Goal: Task Accomplishment & Management: Manage account settings

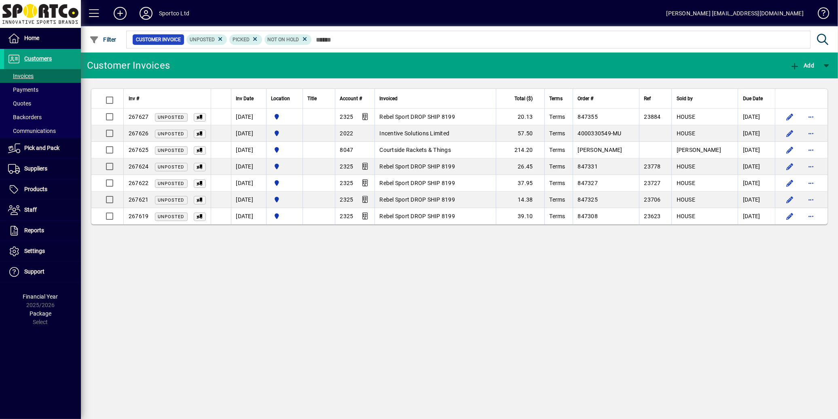
click at [578, 359] on div "Customer Invoices Add Inv # Inv Date Location Title Account # Invoiced Total ($…" at bounding box center [459, 236] width 757 height 367
drag, startPoint x: 576, startPoint y: 357, endPoint x: 680, endPoint y: 412, distance: 117.2
click at [579, 358] on div "Customer Invoices Add Inv # Inv Date Location Title Account # Invoiced Total ($…" at bounding box center [459, 236] width 757 height 367
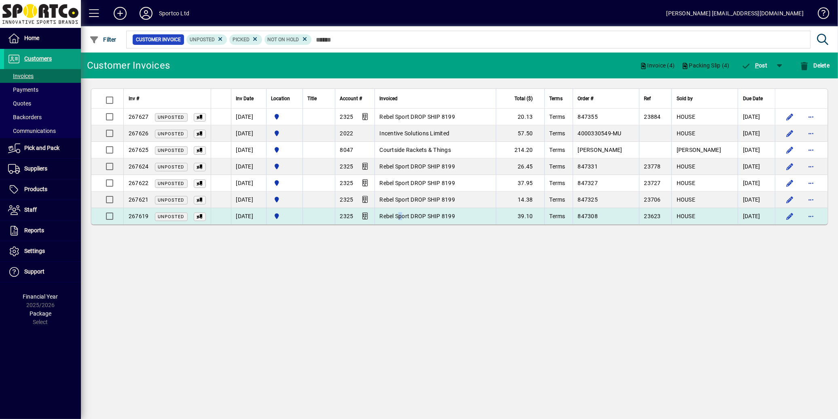
click at [410, 222] on td "Rebel Sport DROP SHIP 8199" at bounding box center [434, 216] width 121 height 16
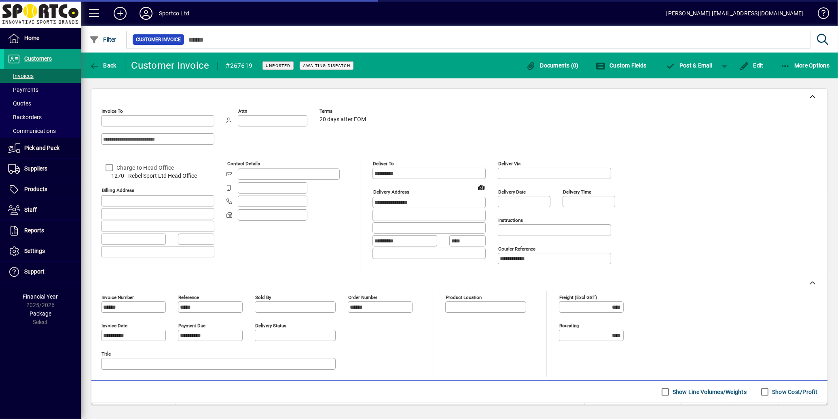
type input "**********"
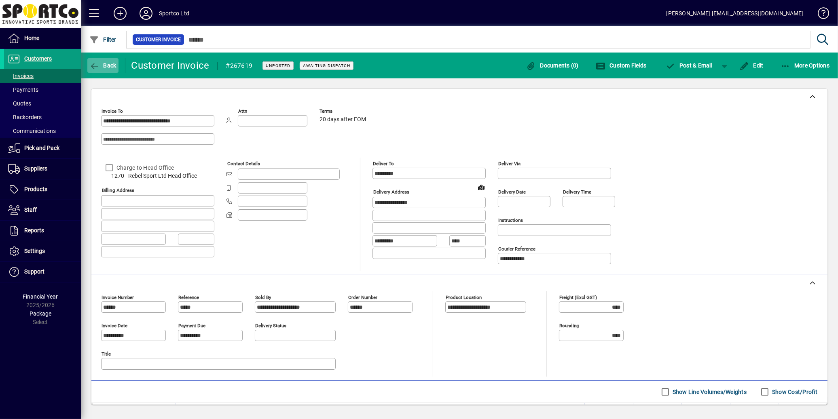
click at [101, 70] on span "button" at bounding box center [102, 65] width 31 height 19
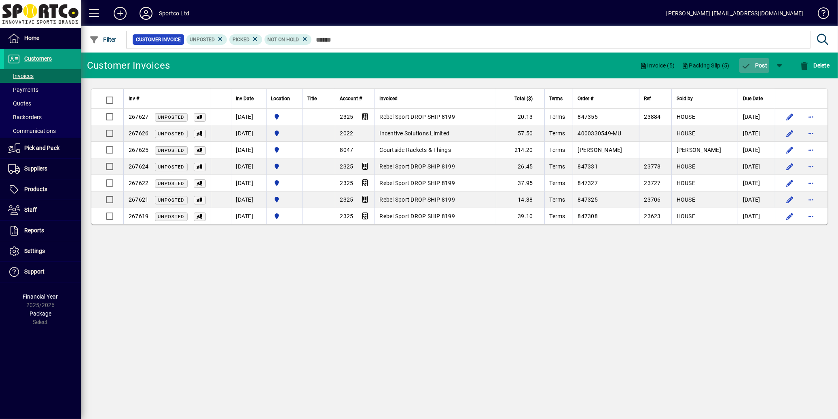
click at [757, 68] on span "P" at bounding box center [757, 65] width 4 height 6
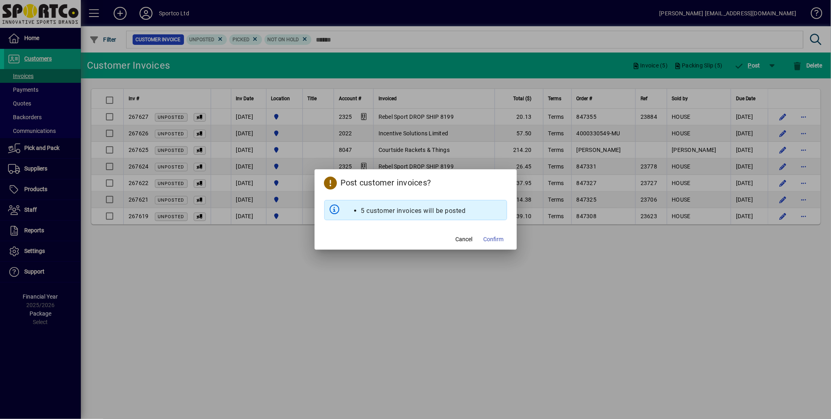
click at [501, 238] on span "Confirm" at bounding box center [494, 239] width 20 height 8
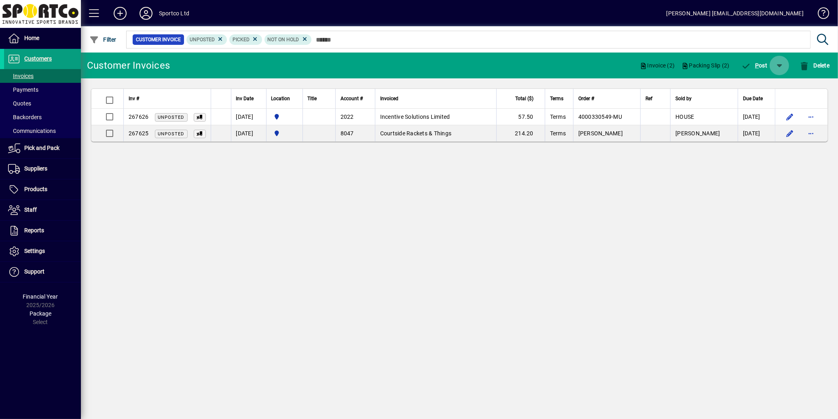
click at [777, 65] on span "button" at bounding box center [779, 65] width 19 height 19
click at [761, 90] on span "button" at bounding box center [756, 86] width 52 height 19
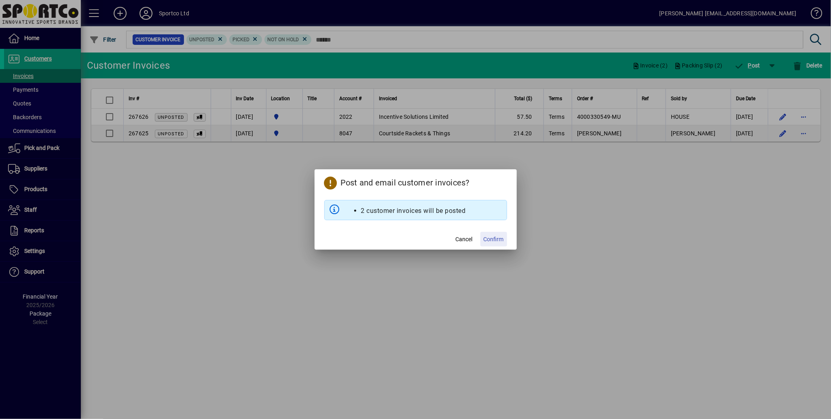
click at [501, 241] on span "Confirm" at bounding box center [494, 239] width 20 height 8
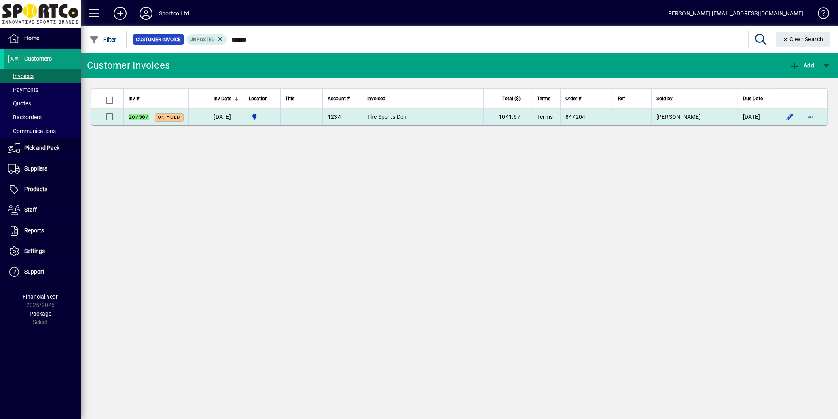
type input "******"
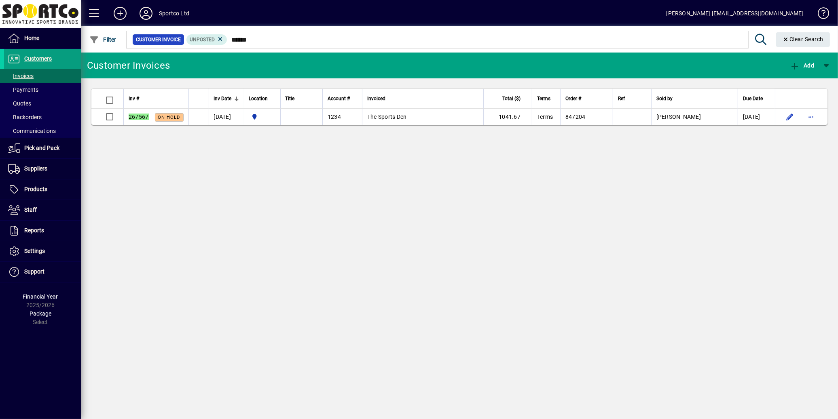
drag, startPoint x: 407, startPoint y: 120, endPoint x: 411, endPoint y: 119, distance: 4.1
click at [408, 120] on td "The Sports Den" at bounding box center [422, 117] width 121 height 16
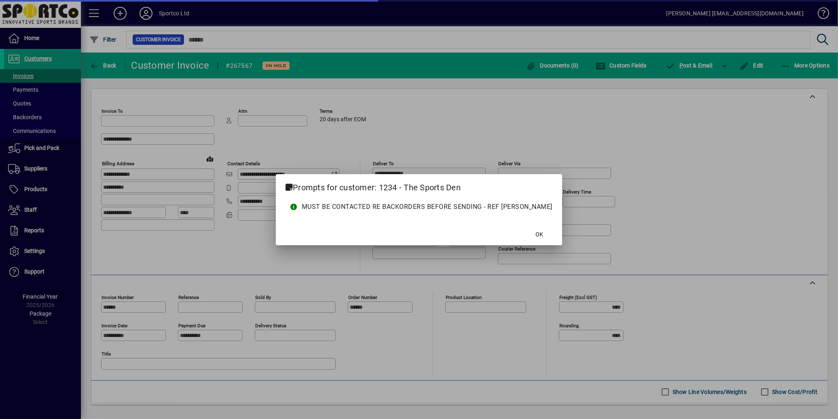
type input "**********"
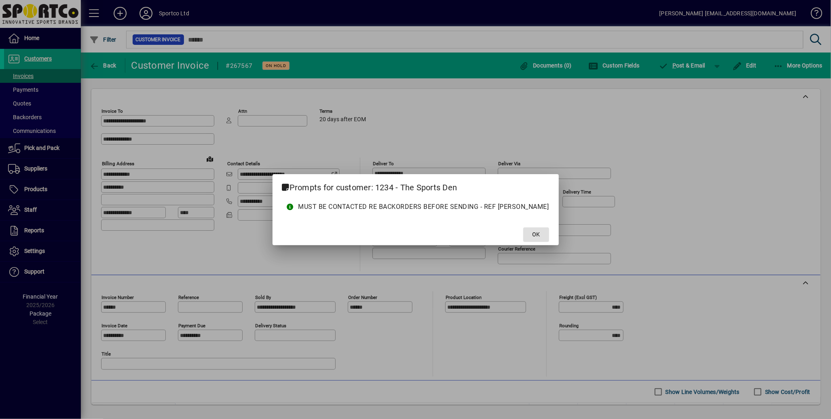
click at [532, 238] on span "OK" at bounding box center [536, 235] width 8 height 8
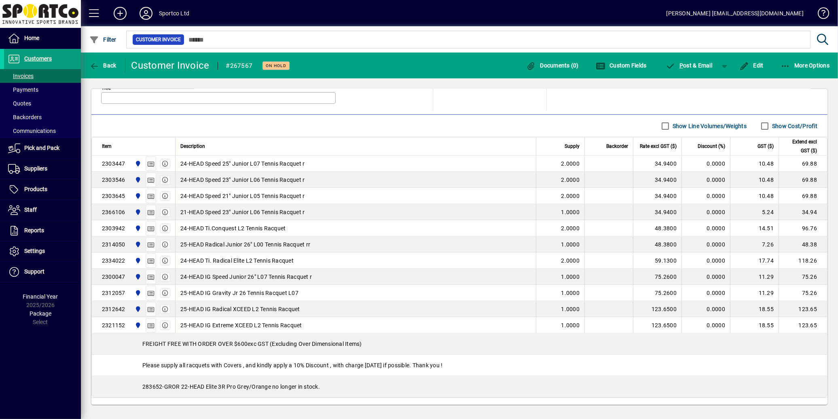
scroll to position [269, 0]
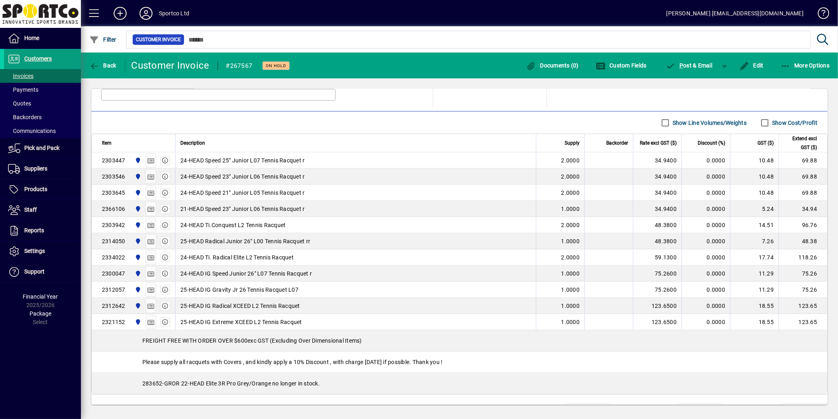
click at [190, 276] on span "24-HEAD IG Speed Junior 26" L07 Tennis Racquet r" at bounding box center [245, 274] width 131 height 8
click at [211, 276] on span "24-HEAD IG Speed Junior 26" L07 Tennis Racquet r" at bounding box center [245, 274] width 131 height 8
click at [166, 275] on icon "button" at bounding box center [165, 274] width 7 height 6
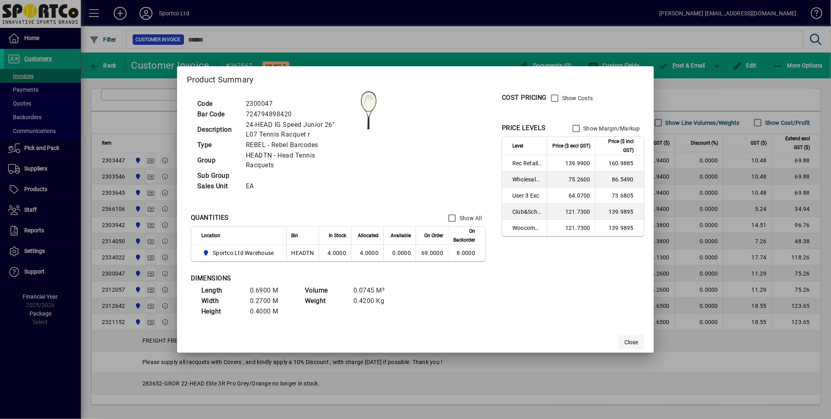
click at [629, 340] on span "Close" at bounding box center [631, 342] width 14 height 8
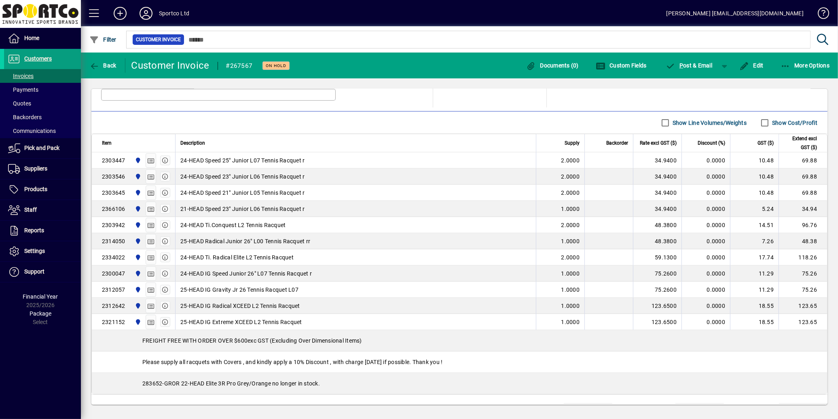
click at [365, 373] on div "Please supply all racquets with Covers , and kindly apply a 10% Discount , with…" at bounding box center [459, 362] width 735 height 21
click at [754, 67] on span "Edit" at bounding box center [751, 65] width 24 height 6
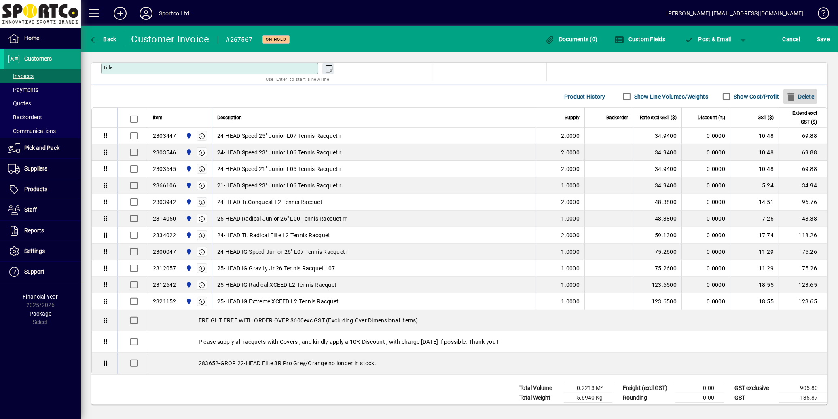
click at [797, 100] on span "Delete" at bounding box center [800, 96] width 28 height 13
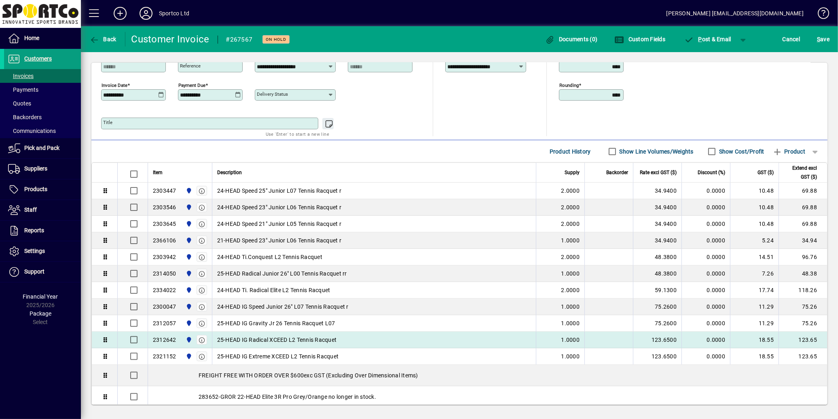
scroll to position [222, 0]
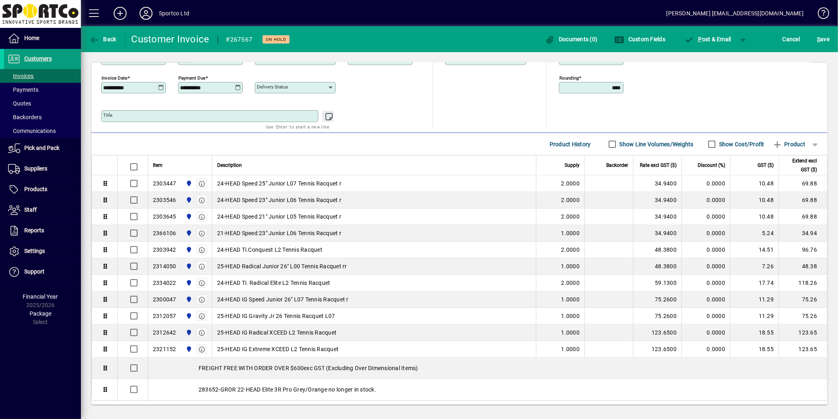
click at [159, 89] on icon at bounding box center [161, 88] width 6 height 6
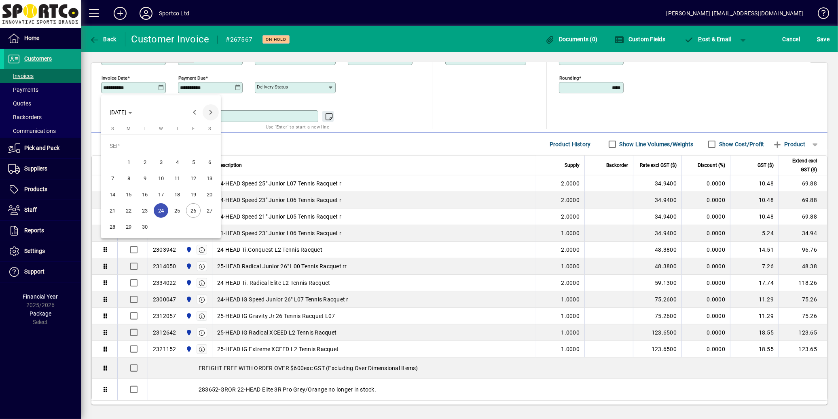
click at [208, 114] on span "Next month" at bounding box center [211, 112] width 16 height 16
click at [160, 151] on span "1" at bounding box center [161, 146] width 15 height 15
type input "**********"
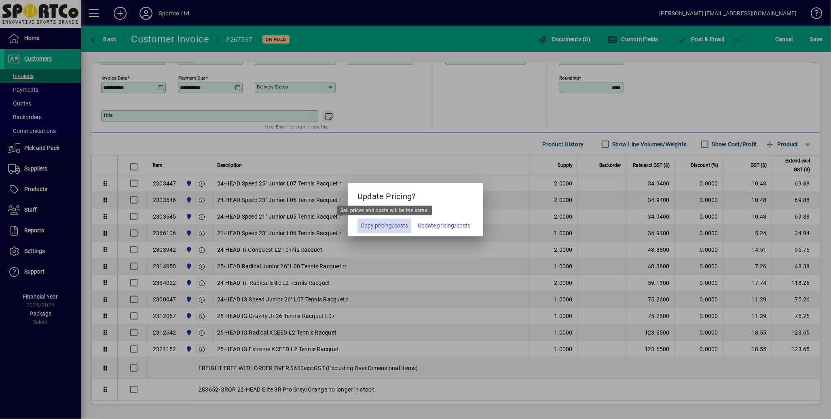
drag, startPoint x: 377, startPoint y: 229, endPoint x: 444, endPoint y: 223, distance: 67.0
click at [377, 228] on span "Copy pricing/costs" at bounding box center [384, 226] width 47 height 8
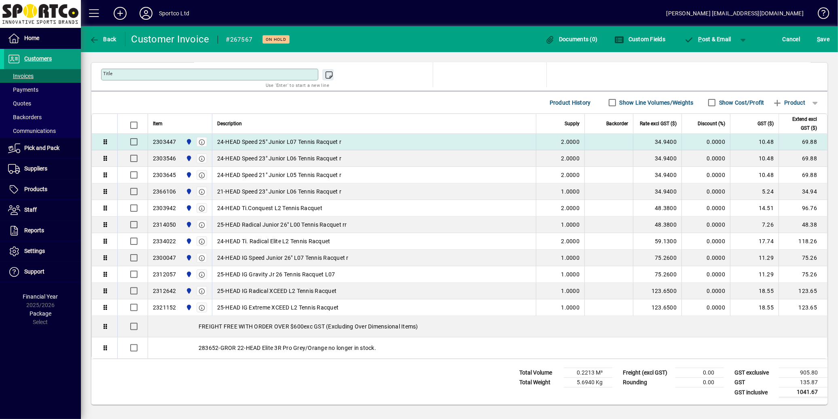
scroll to position [0, 0]
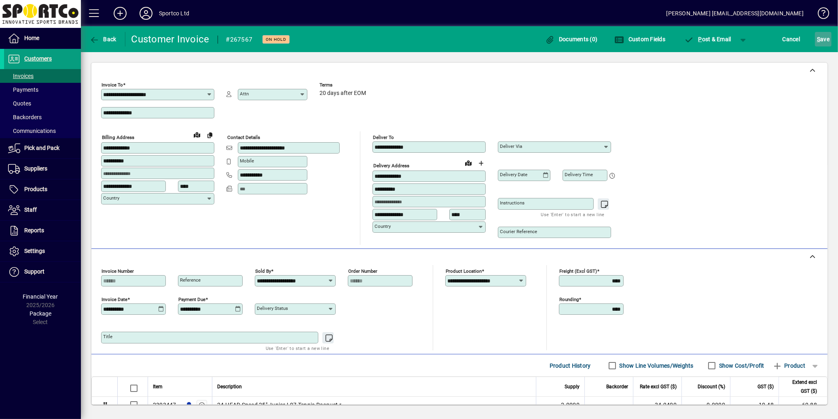
click at [819, 42] on span "S ave" at bounding box center [823, 39] width 13 height 13
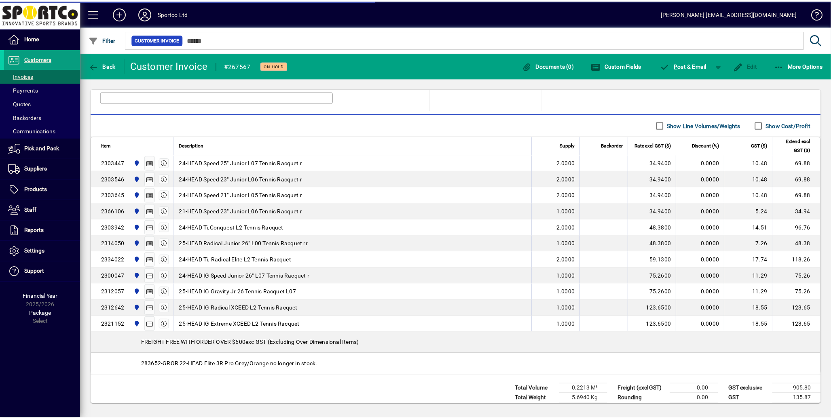
scroll to position [267, 0]
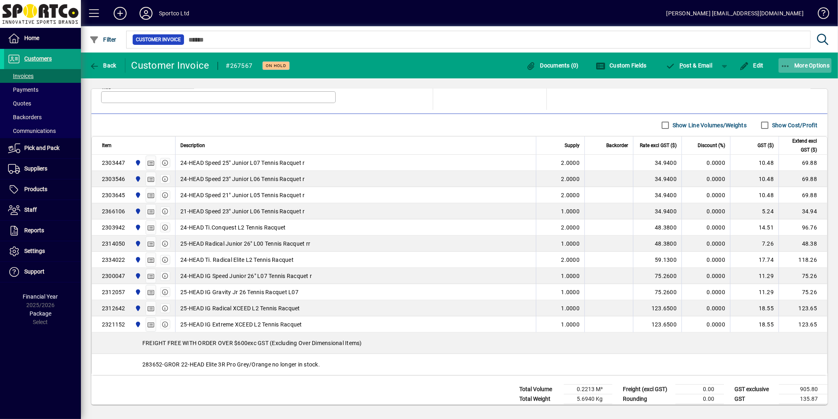
click at [811, 64] on span "More Options" at bounding box center [804, 65] width 49 height 6
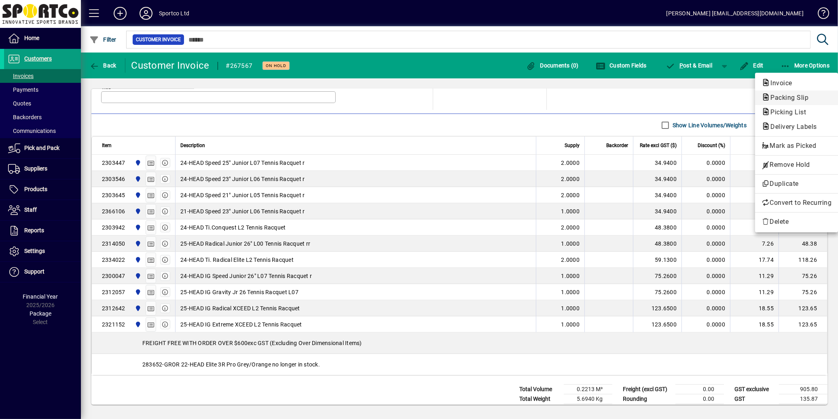
click at [772, 98] on span "Packing Slip" at bounding box center [786, 98] width 51 height 8
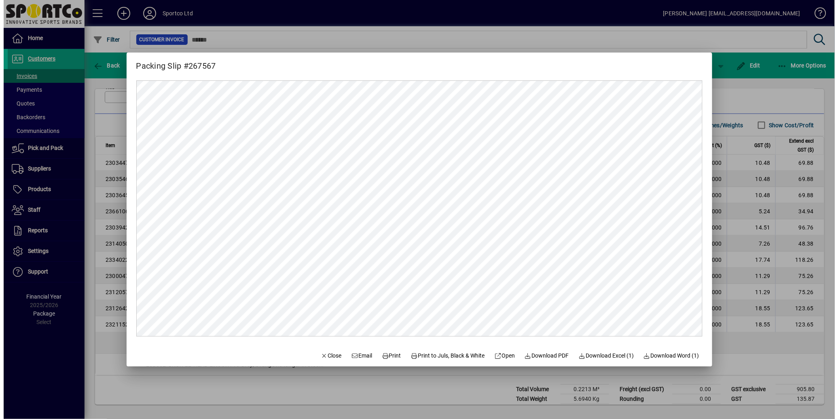
scroll to position [0, 0]
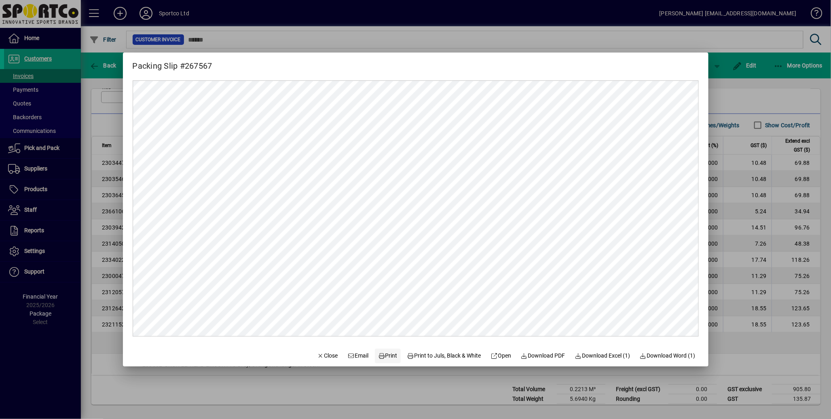
click at [385, 358] on span "Print" at bounding box center [387, 356] width 19 height 8
click at [512, 358] on mat-dialog-actions "Close Email Print Print to Juls, Black & White Open Download PDF Download Excel…" at bounding box center [506, 355] width 404 height 21
drag, startPoint x: 320, startPoint y: 357, endPoint x: 352, endPoint y: 336, distance: 39.0
click at [320, 357] on span "Close" at bounding box center [327, 356] width 21 height 8
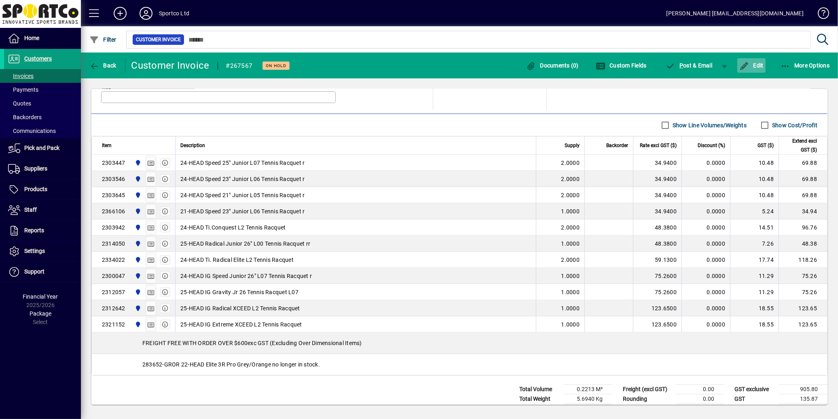
click at [757, 68] on span "button" at bounding box center [751, 65] width 28 height 19
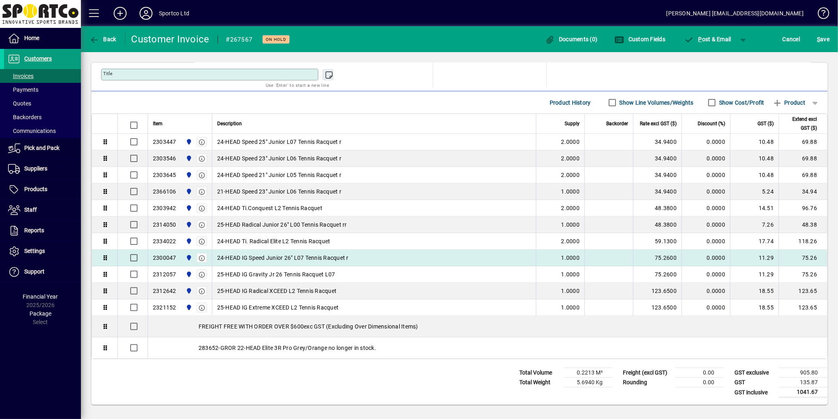
click at [257, 259] on span "24-HEAD IG Speed Junior 26" L07 Tennis Racquet r" at bounding box center [282, 258] width 131 height 8
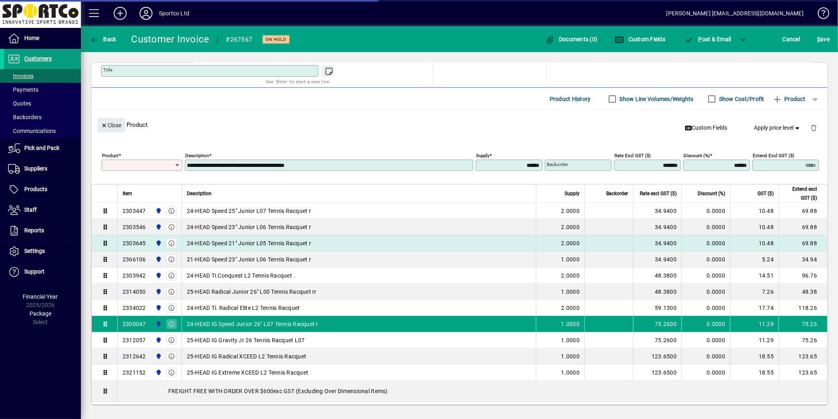
type input "*******"
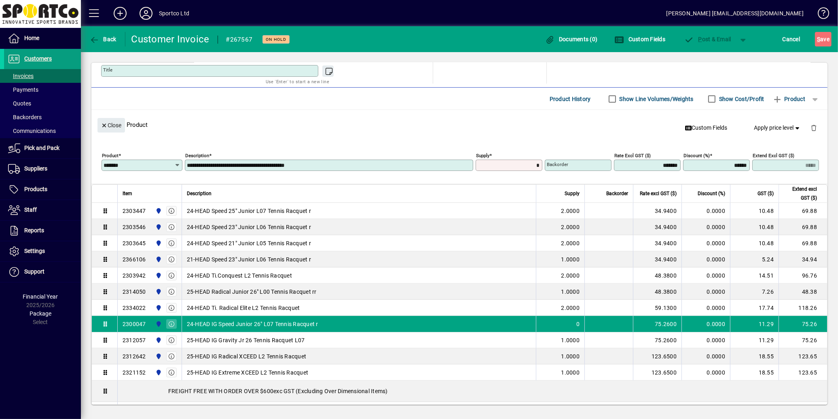
type input "******"
type input "****"
type input "*"
type input "******"
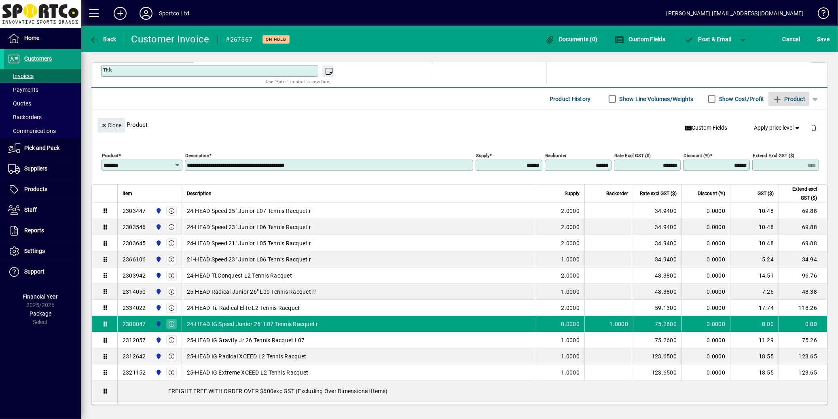
type input "******"
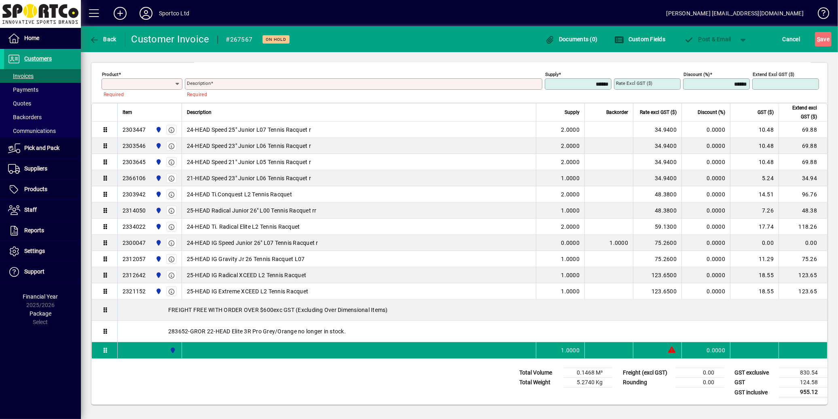
scroll to position [88, 0]
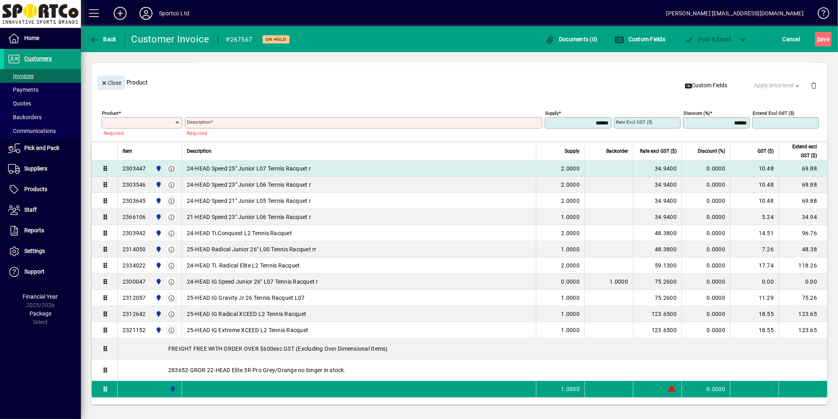
click at [169, 170] on icon "button" at bounding box center [171, 169] width 7 height 6
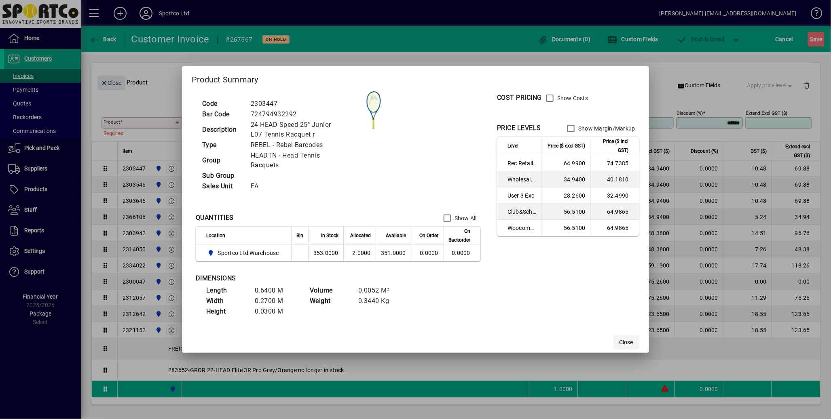
click at [625, 340] on span "Close" at bounding box center [627, 342] width 14 height 8
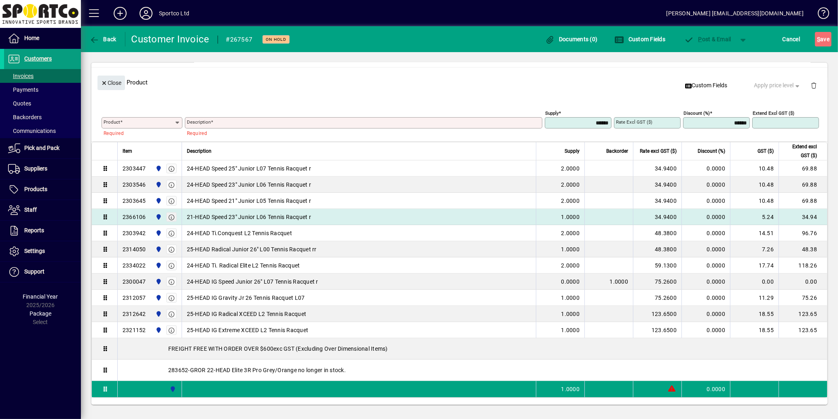
click at [169, 218] on icon "button" at bounding box center [171, 218] width 7 height 6
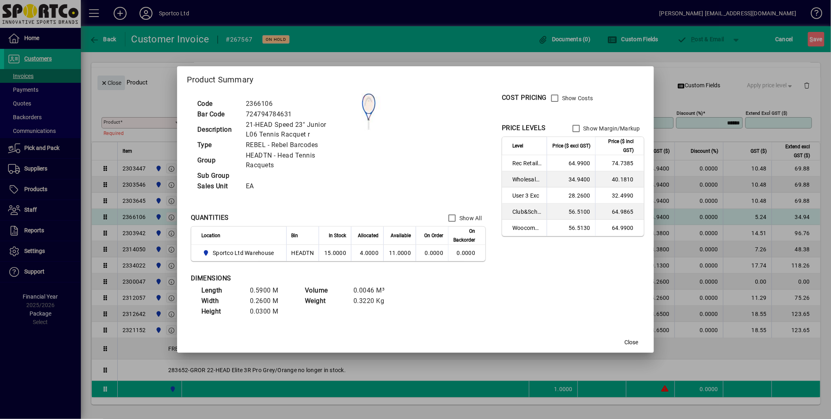
click at [169, 218] on div at bounding box center [415, 209] width 831 height 419
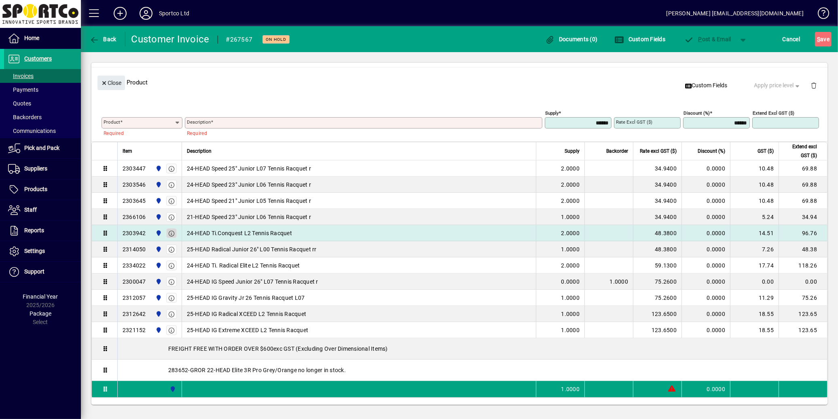
click at [168, 232] on icon "button" at bounding box center [171, 234] width 7 height 6
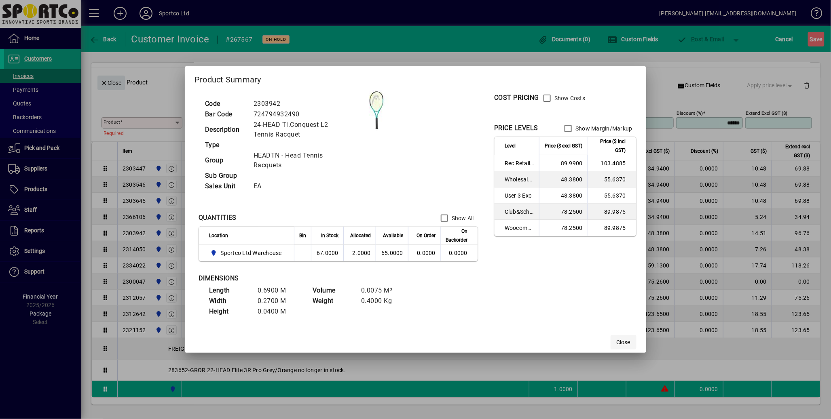
drag, startPoint x: 624, startPoint y: 345, endPoint x: 615, endPoint y: 343, distance: 9.6
click at [624, 345] on span "Close" at bounding box center [624, 342] width 14 height 8
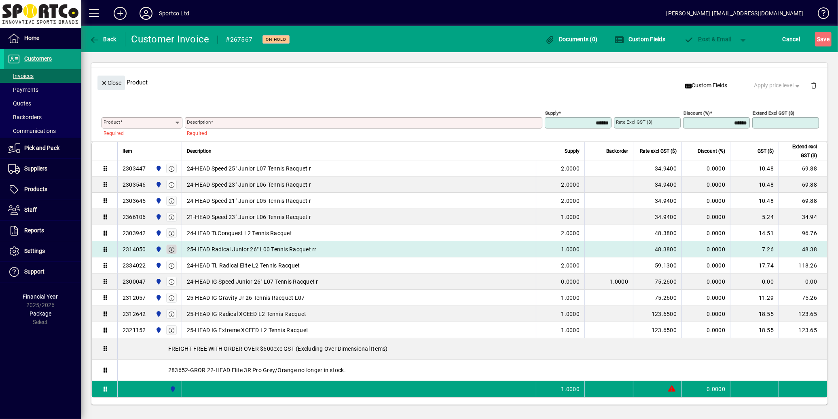
click at [170, 247] on icon "button" at bounding box center [171, 250] width 7 height 6
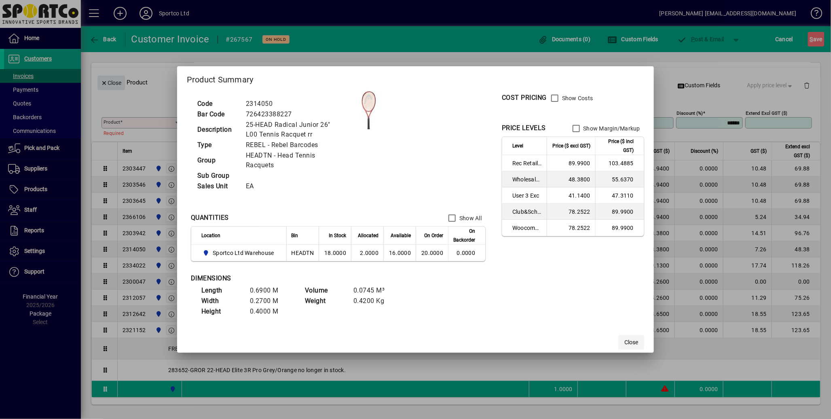
click at [634, 342] on span "Close" at bounding box center [631, 342] width 14 height 8
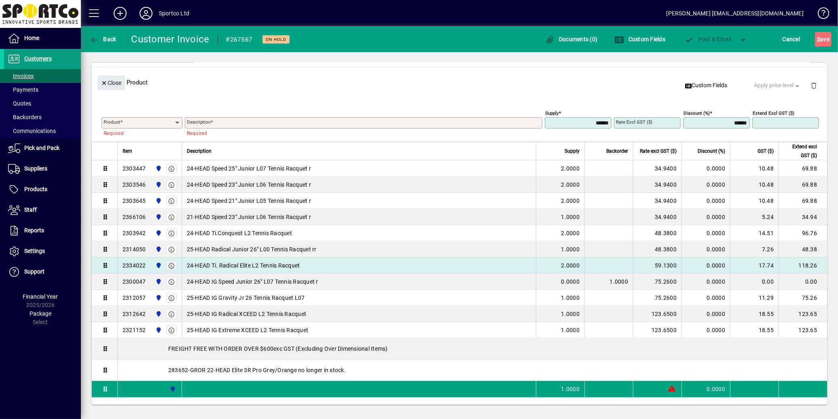
click at [171, 269] on span "button" at bounding box center [171, 266] width 7 height 8
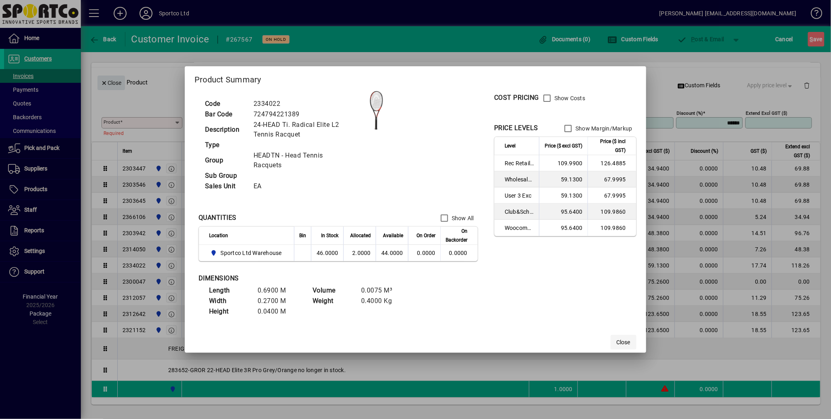
click at [626, 345] on span "Close" at bounding box center [624, 342] width 14 height 8
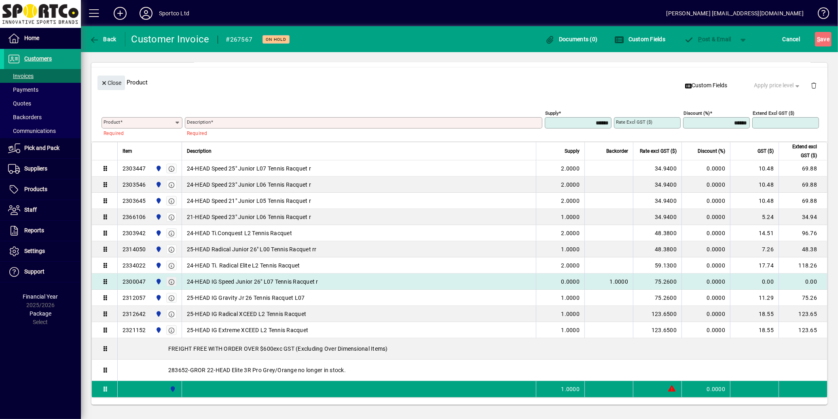
click at [171, 283] on icon "button" at bounding box center [171, 282] width 7 height 6
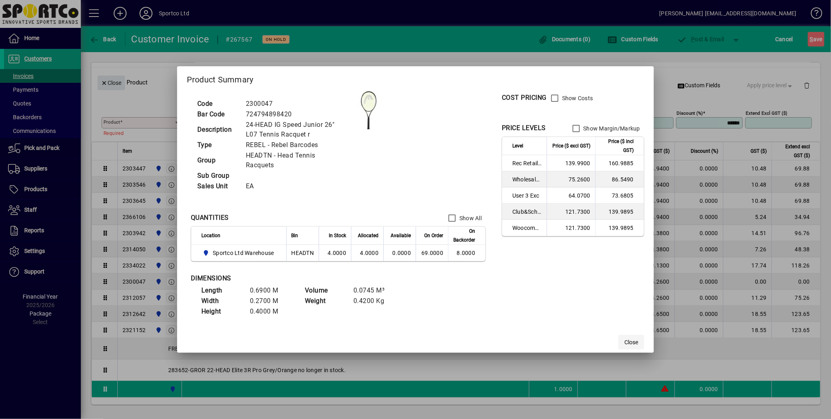
click at [627, 343] on span "Close" at bounding box center [631, 342] width 14 height 8
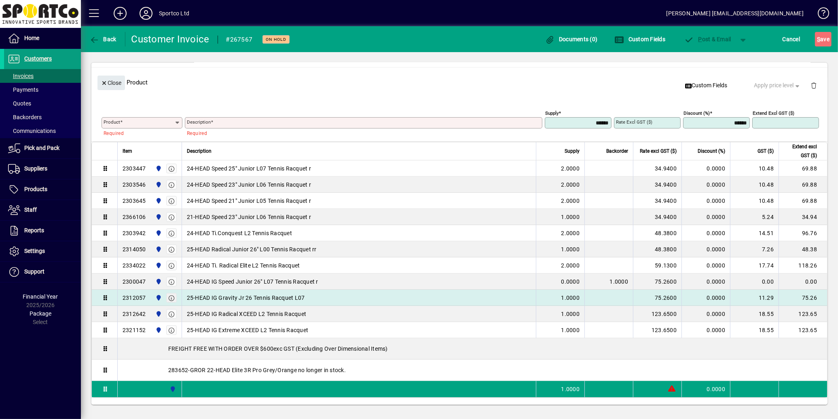
click at [166, 297] on button "button" at bounding box center [171, 298] width 11 height 10
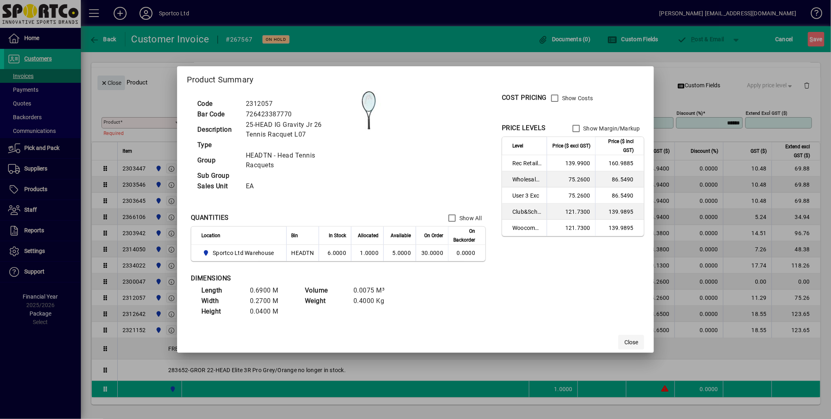
click at [635, 343] on span "Close" at bounding box center [631, 342] width 14 height 8
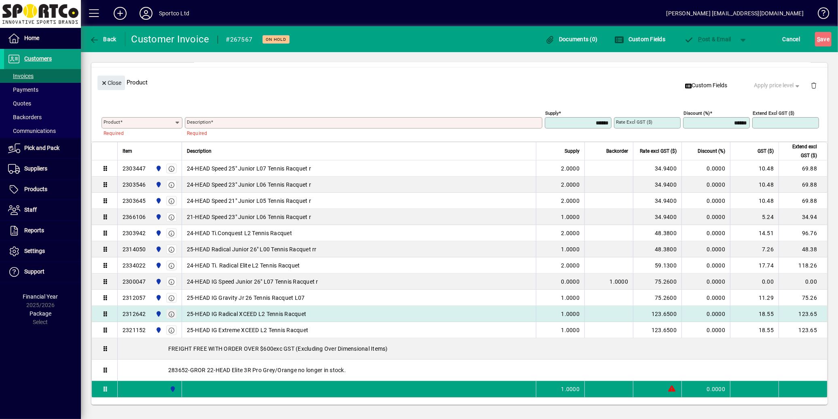
click at [173, 316] on icon "button" at bounding box center [171, 315] width 7 height 6
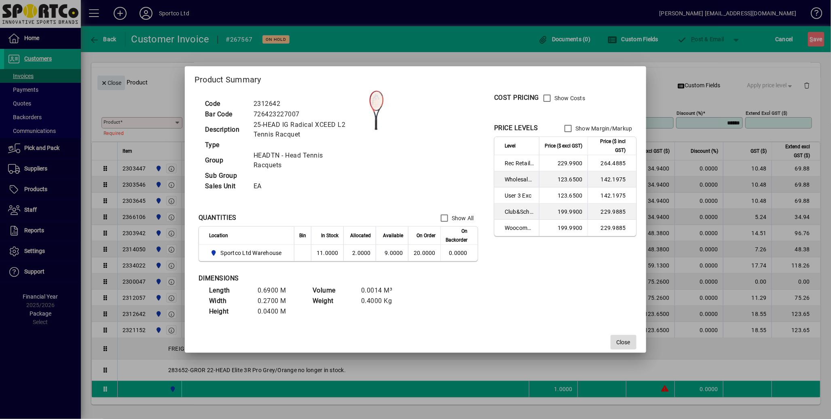
click at [622, 346] on span "Close" at bounding box center [624, 342] width 14 height 8
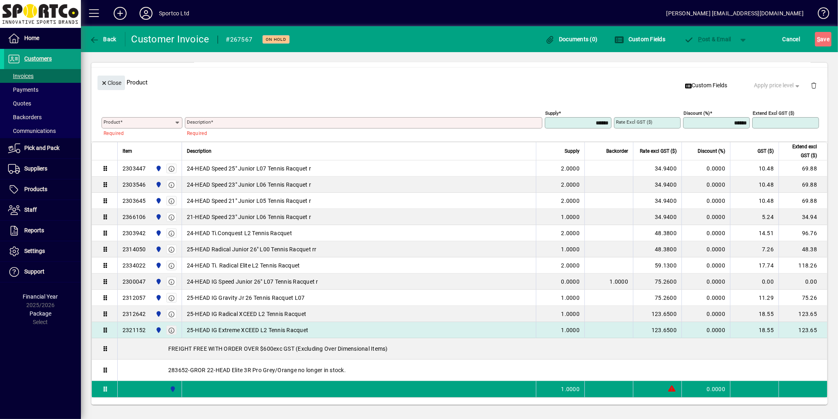
click at [169, 331] on icon "button" at bounding box center [171, 331] width 7 height 6
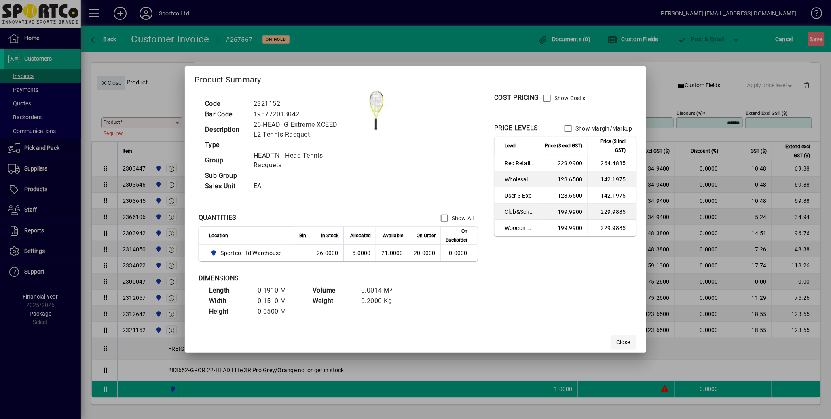
click at [630, 344] on span "Close" at bounding box center [624, 342] width 14 height 8
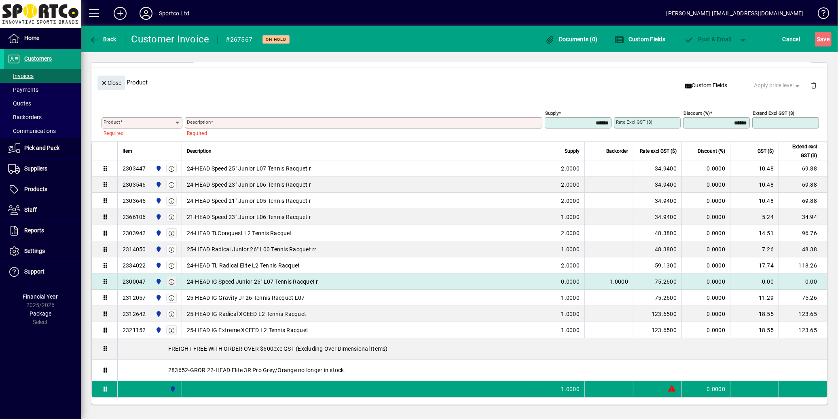
click at [171, 284] on icon "button" at bounding box center [171, 282] width 7 height 6
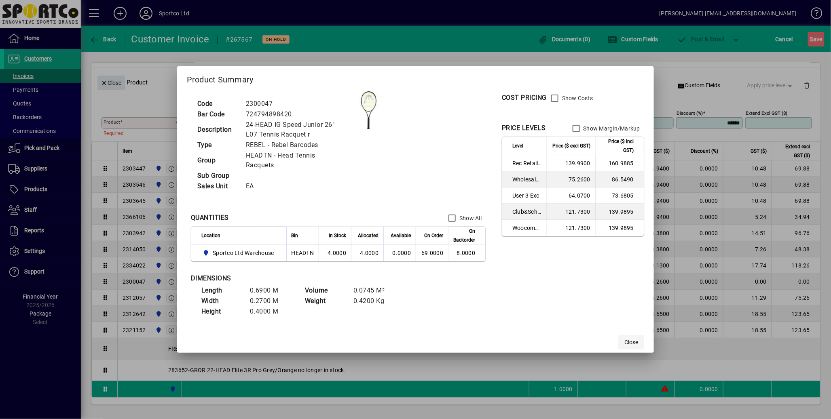
drag, startPoint x: 636, startPoint y: 345, endPoint x: 644, endPoint y: 340, distance: 8.7
click at [636, 344] on span "Close" at bounding box center [631, 342] width 14 height 8
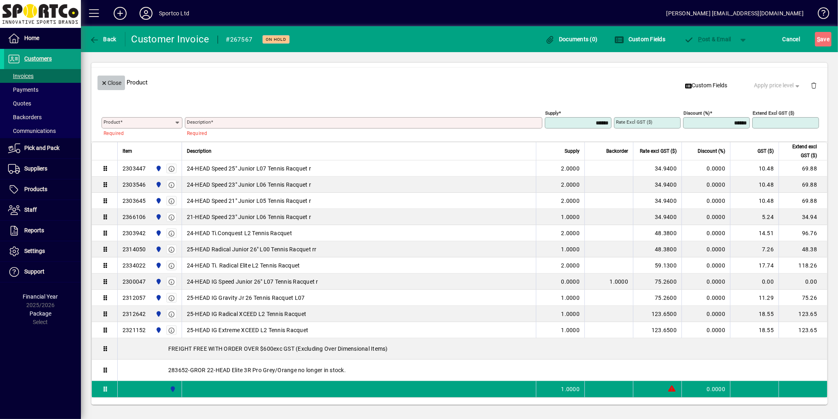
click at [107, 85] on icon "button" at bounding box center [104, 83] width 7 height 6
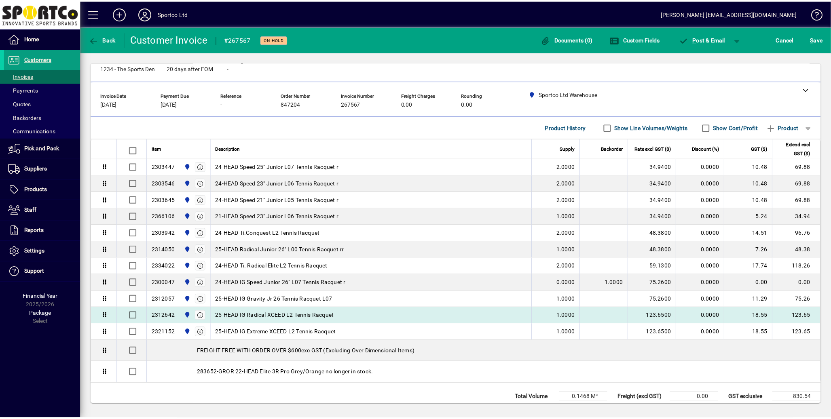
scroll to position [0, 0]
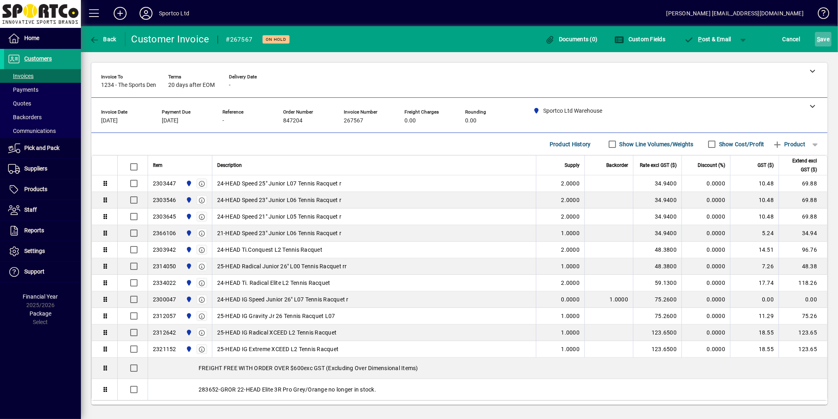
click at [828, 41] on span "S ave" at bounding box center [823, 39] width 13 height 13
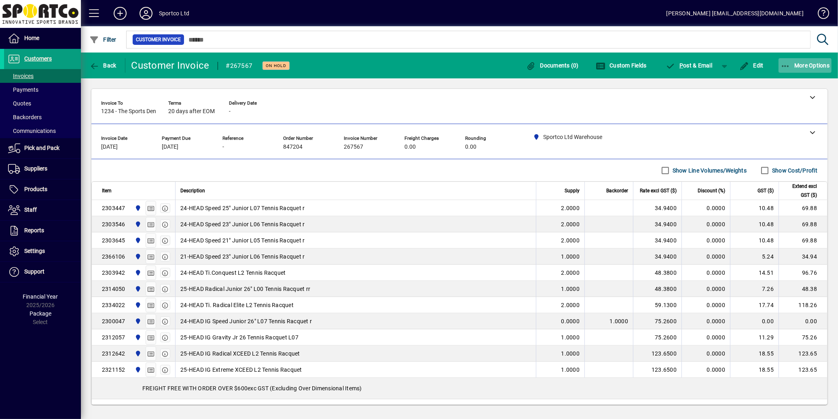
click at [804, 69] on span "button" at bounding box center [804, 65] width 53 height 19
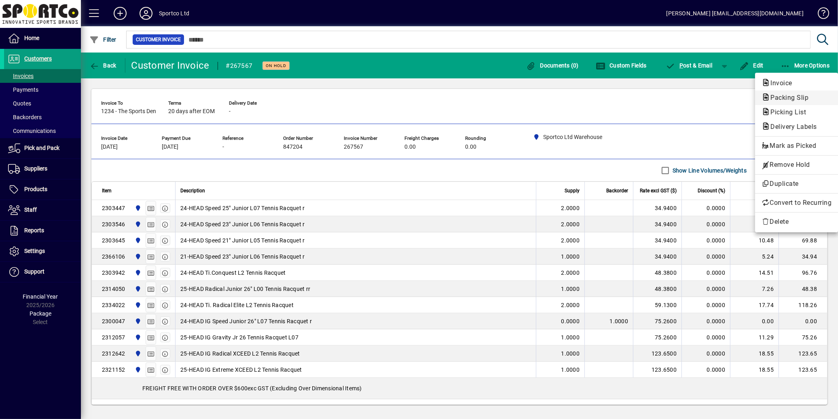
click at [782, 100] on span "Packing Slip" at bounding box center [786, 98] width 51 height 8
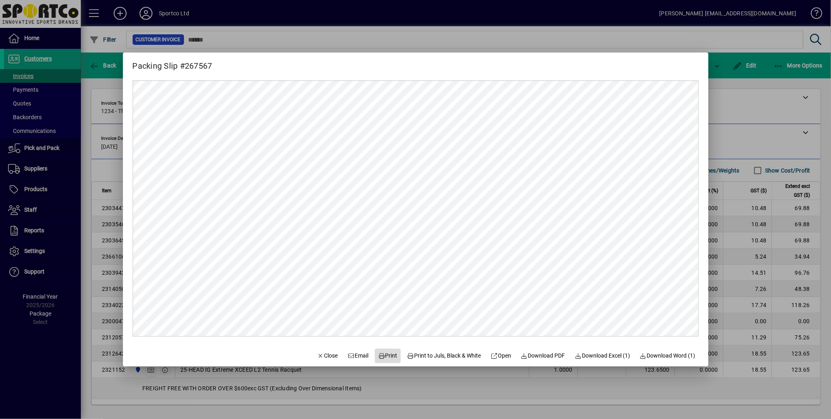
click at [384, 356] on span "Print" at bounding box center [387, 356] width 19 height 8
click at [317, 356] on span "Close" at bounding box center [327, 356] width 21 height 8
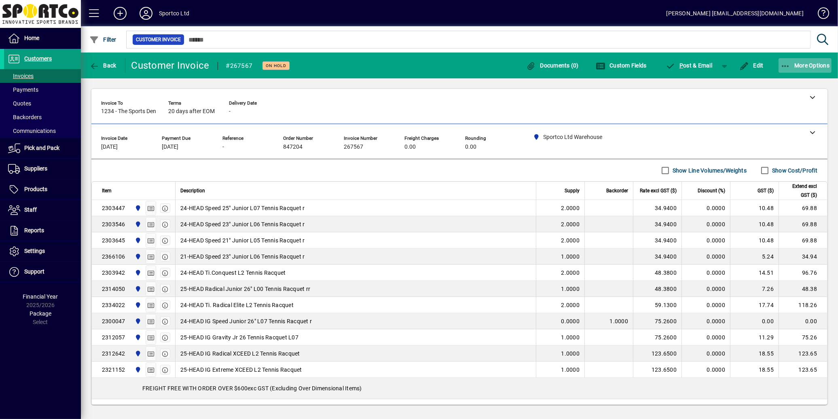
click at [795, 66] on span "More Options" at bounding box center [804, 65] width 49 height 6
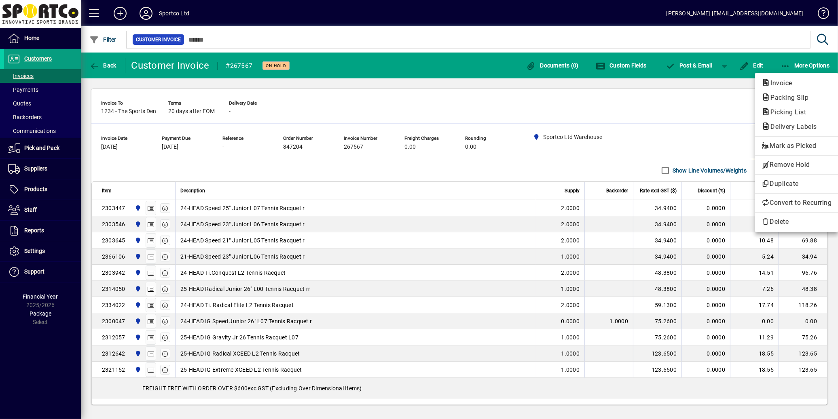
click at [471, 286] on div at bounding box center [419, 209] width 838 height 419
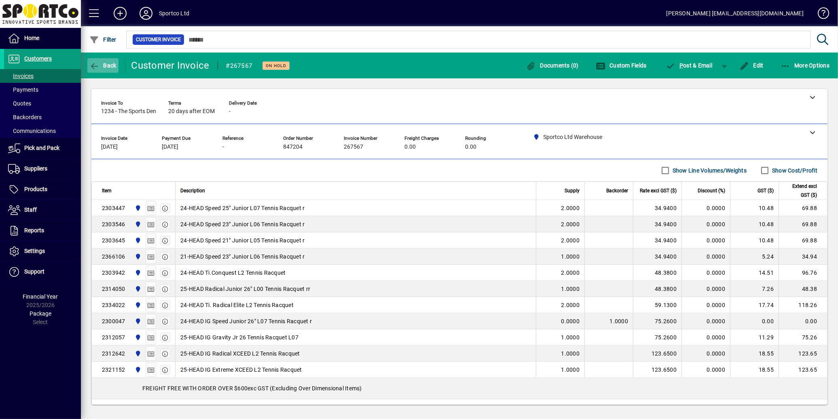
click at [103, 70] on span "button" at bounding box center [102, 65] width 31 height 19
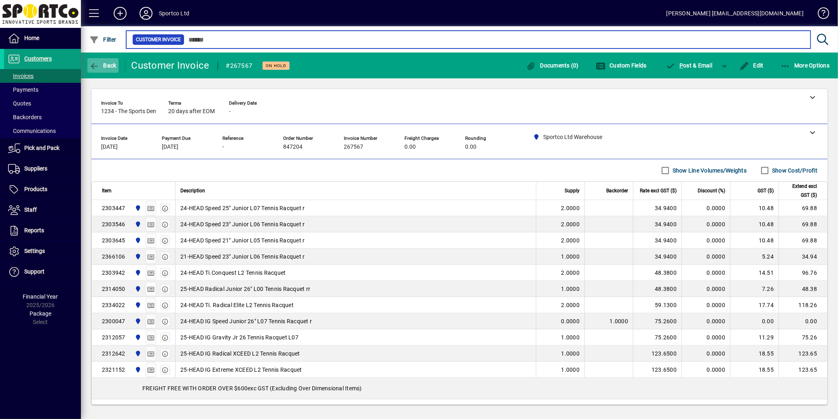
type input "******"
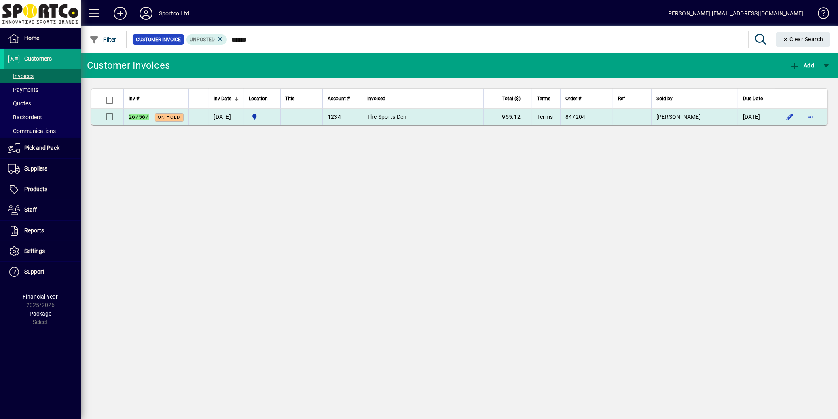
click at [387, 122] on td "The Sports Den" at bounding box center [422, 117] width 121 height 16
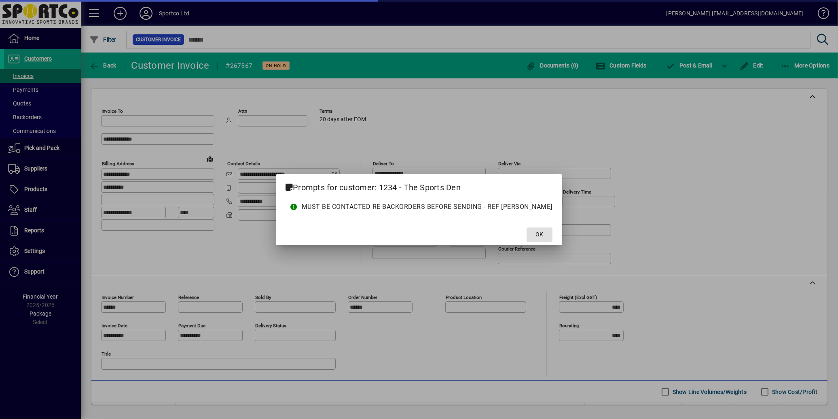
type input "**********"
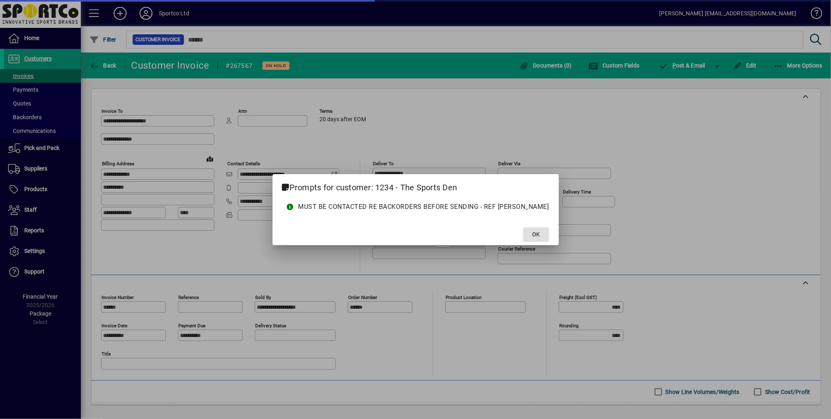
type input "**********"
click at [532, 236] on span "OK" at bounding box center [536, 235] width 8 height 8
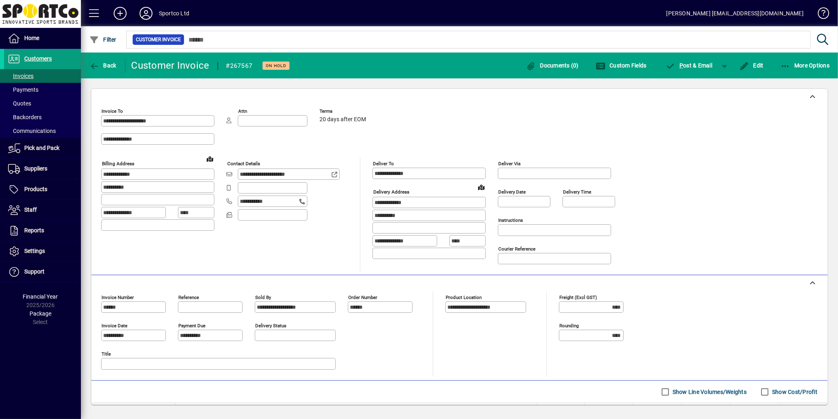
click at [154, 338] on input "**********" at bounding box center [134, 335] width 62 height 6
click at [757, 66] on span "Edit" at bounding box center [751, 65] width 24 height 6
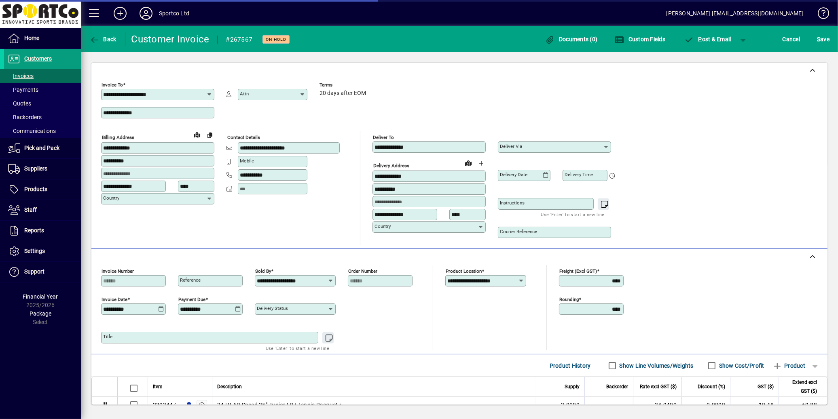
click at [158, 311] on icon at bounding box center [161, 309] width 6 height 6
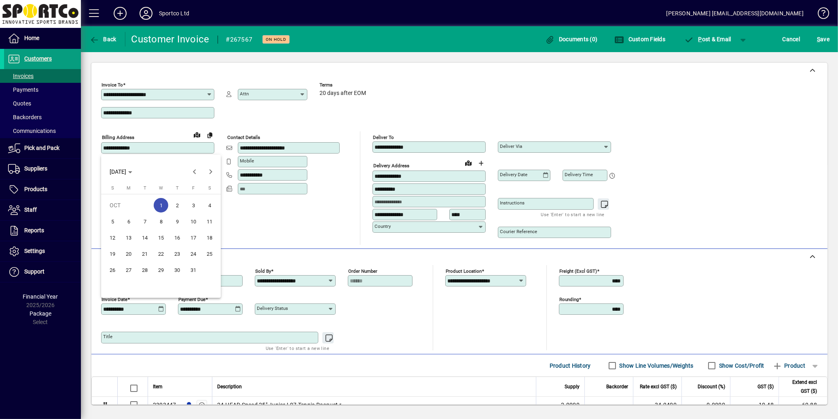
click at [465, 115] on div at bounding box center [419, 209] width 838 height 419
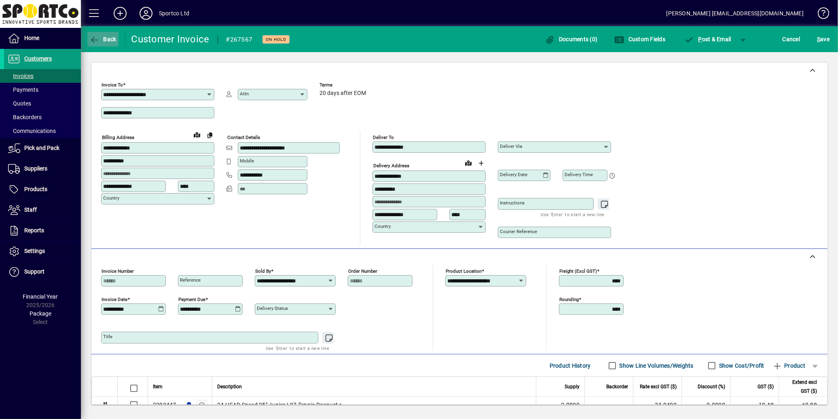
click at [102, 44] on span "button" at bounding box center [102, 39] width 31 height 19
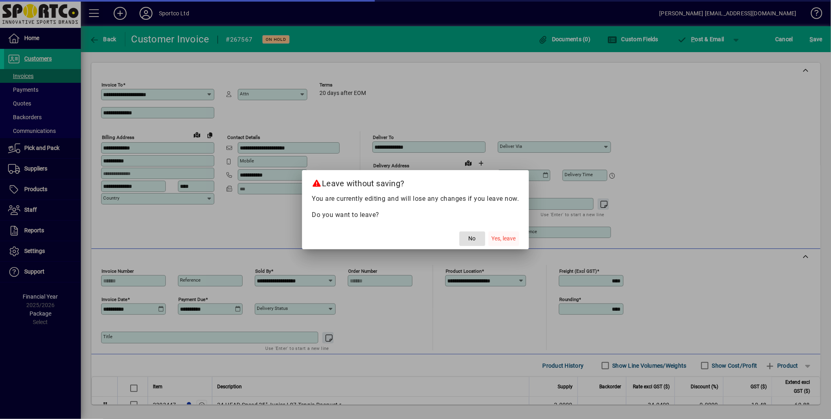
click at [506, 239] on span "Yes, leave" at bounding box center [504, 239] width 24 height 8
type input "******"
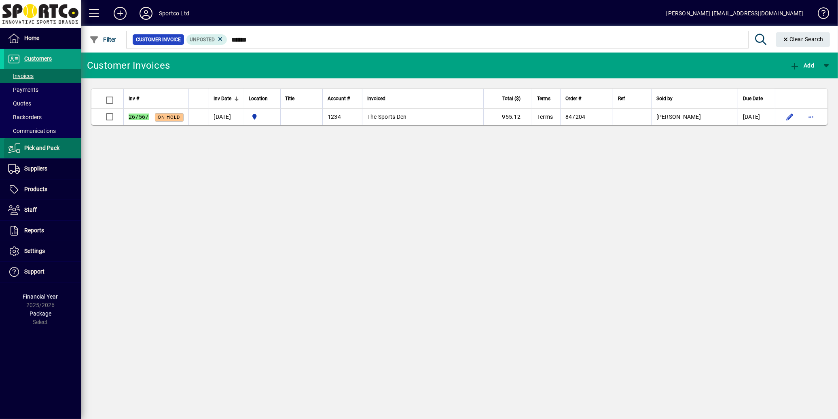
click at [38, 151] on span "Pick and Pack" at bounding box center [41, 148] width 35 height 6
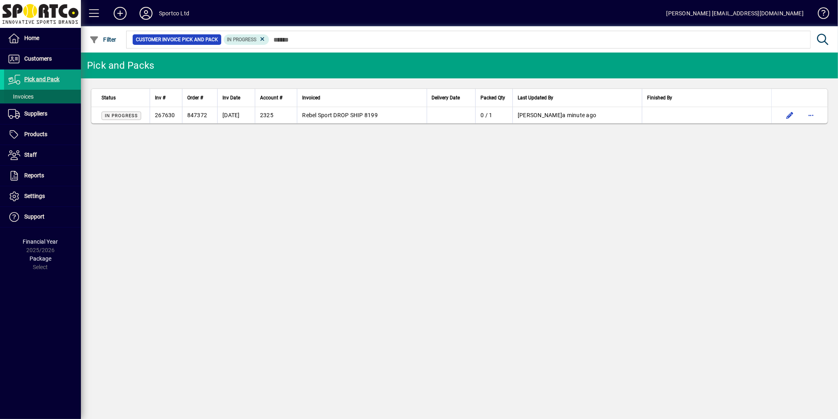
click at [25, 99] on span "Invoices" at bounding box center [19, 97] width 30 height 8
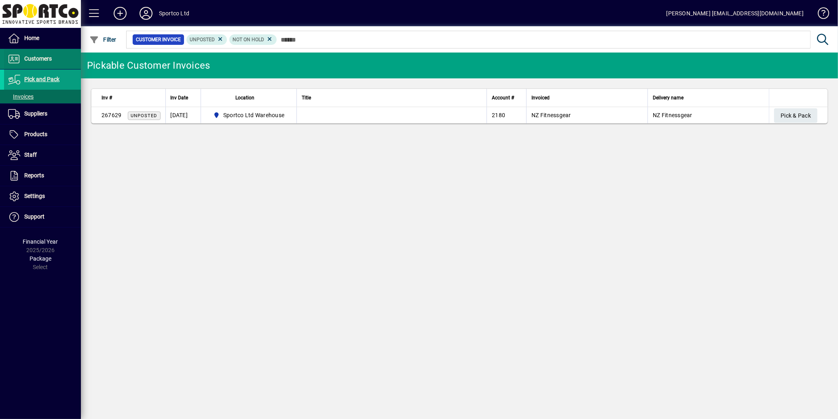
click at [31, 60] on span "Customers" at bounding box center [37, 58] width 27 height 6
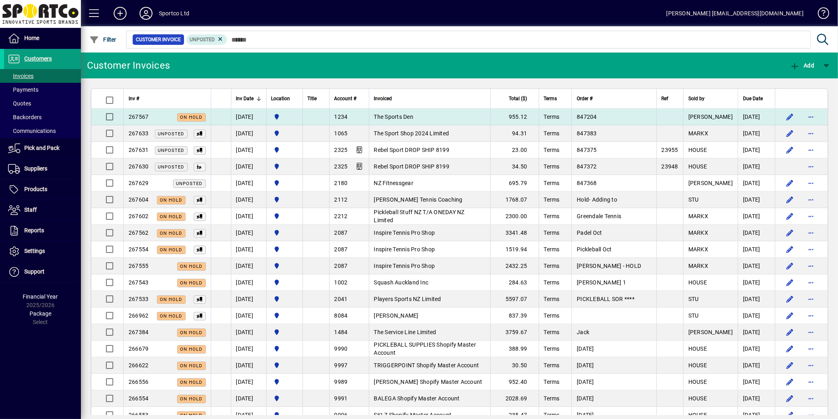
click at [406, 118] on span "The Sports Den" at bounding box center [394, 117] width 40 height 6
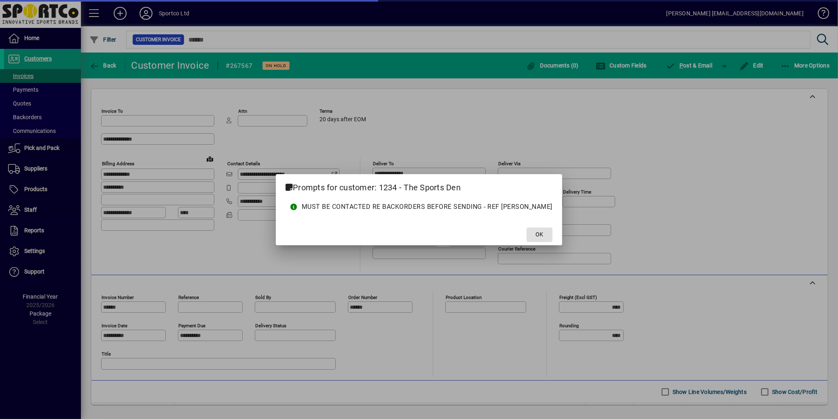
type input "**********"
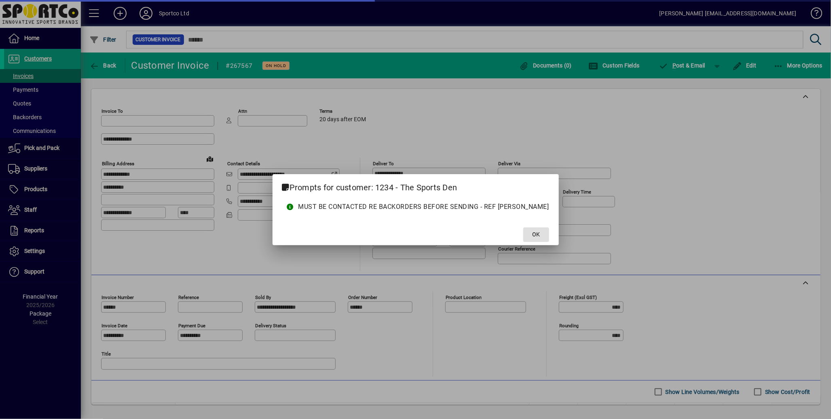
type input "**********"
click at [530, 237] on span at bounding box center [536, 234] width 26 height 19
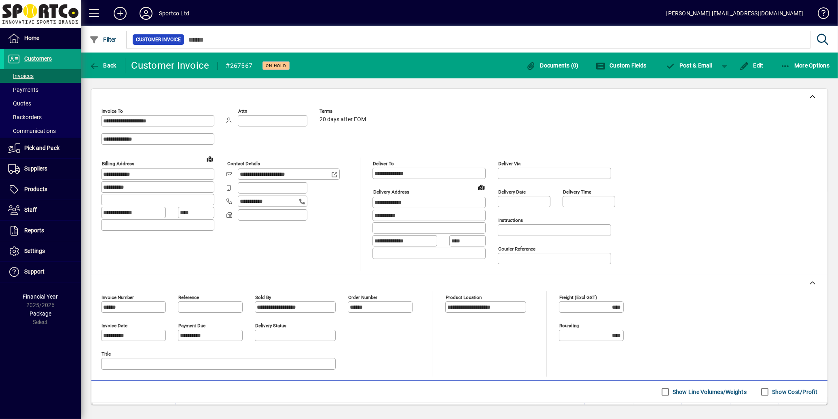
click at [767, 60] on div "Edit" at bounding box center [751, 65] width 41 height 15
click at [758, 68] on span "button" at bounding box center [751, 65] width 28 height 19
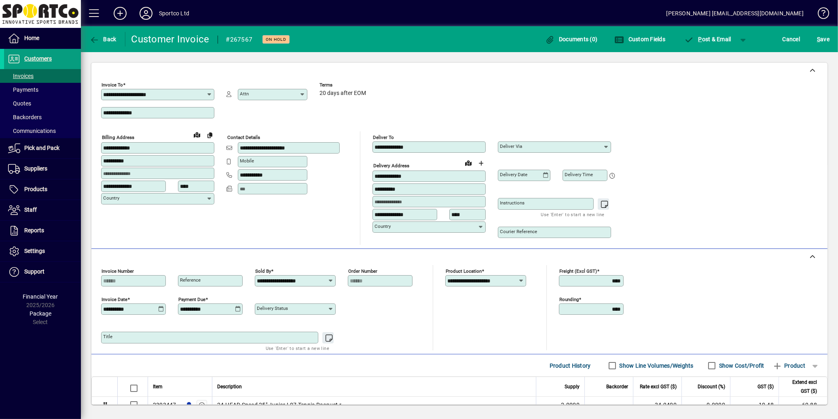
click at [159, 312] on icon at bounding box center [161, 309] width 6 height 6
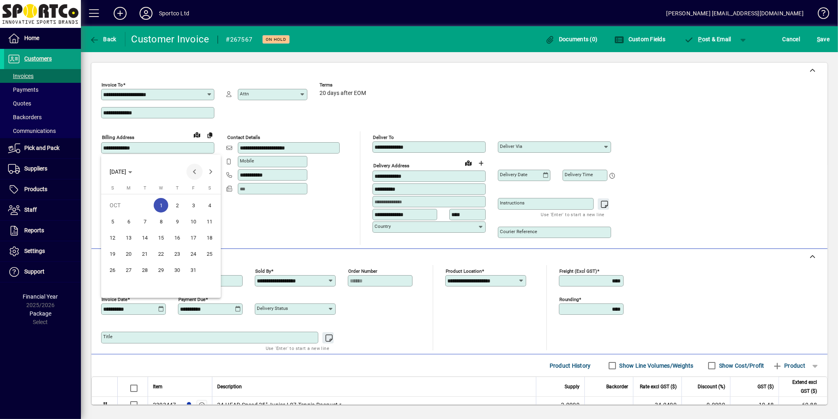
click at [195, 170] on span "Previous month" at bounding box center [194, 172] width 16 height 16
click at [195, 270] on span "26" at bounding box center [193, 270] width 15 height 15
type input "**********"
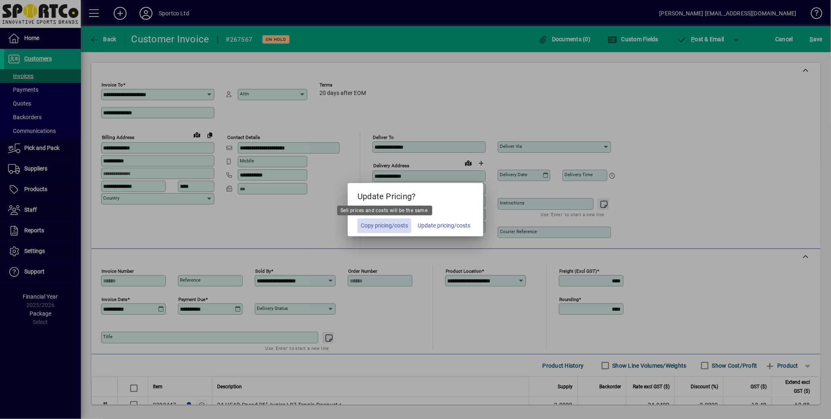
click at [388, 230] on span "Copy pricing/costs" at bounding box center [384, 226] width 47 height 8
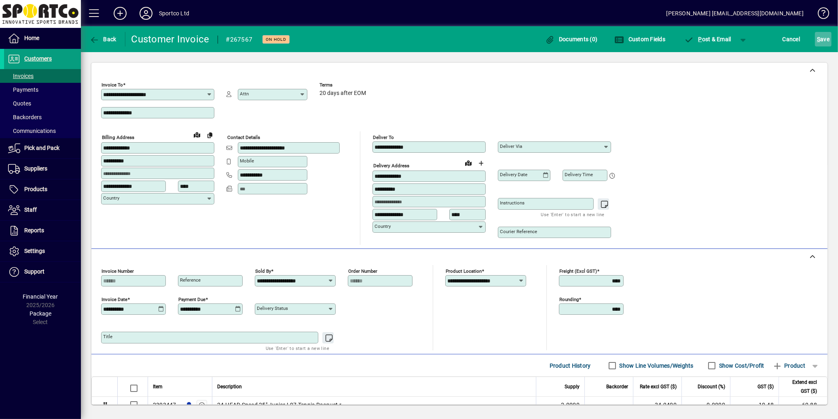
click at [822, 39] on span "S ave" at bounding box center [823, 39] width 13 height 13
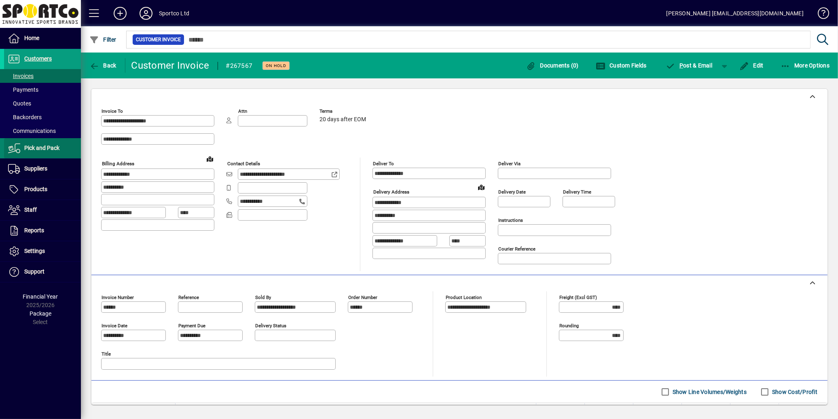
click at [47, 148] on span "Pick and Pack" at bounding box center [41, 148] width 35 height 6
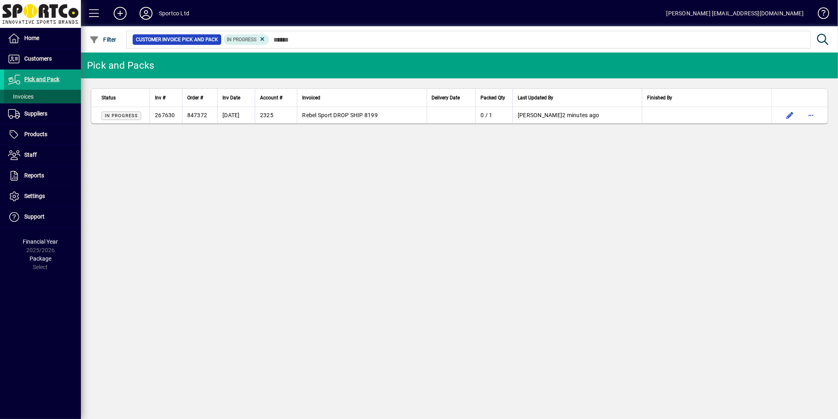
click at [26, 97] on span "Invoices" at bounding box center [20, 96] width 25 height 6
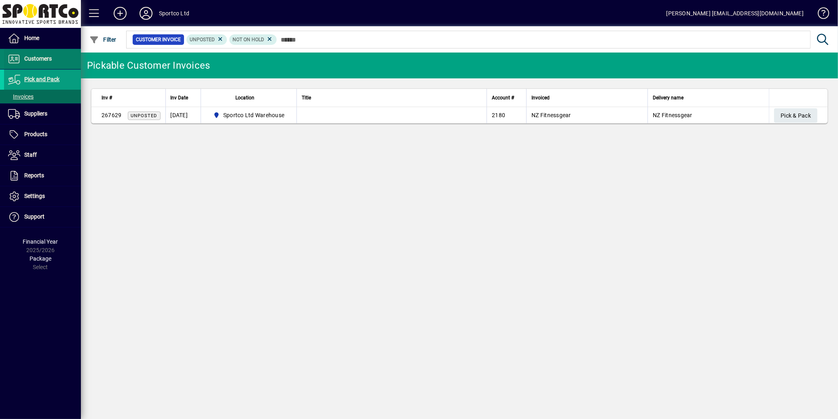
click at [50, 59] on span "Customers" at bounding box center [37, 58] width 27 height 6
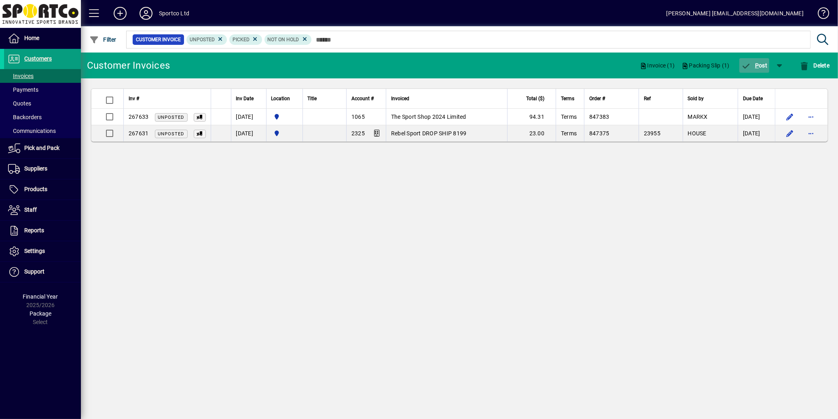
click at [754, 69] on span "button" at bounding box center [754, 65] width 30 height 19
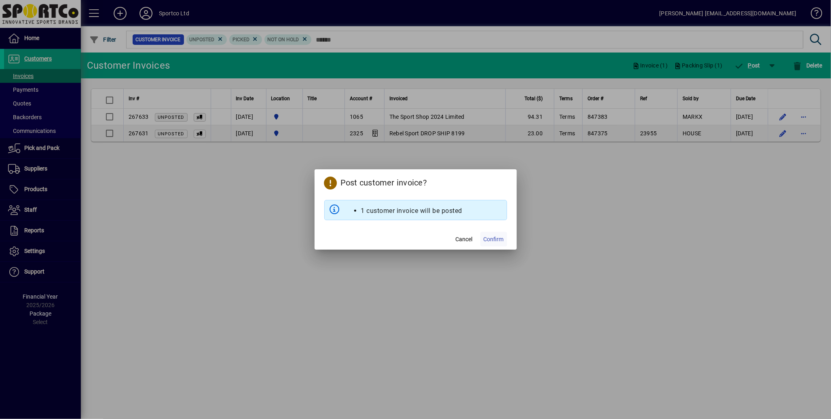
click at [499, 240] on span "Confirm" at bounding box center [494, 239] width 20 height 8
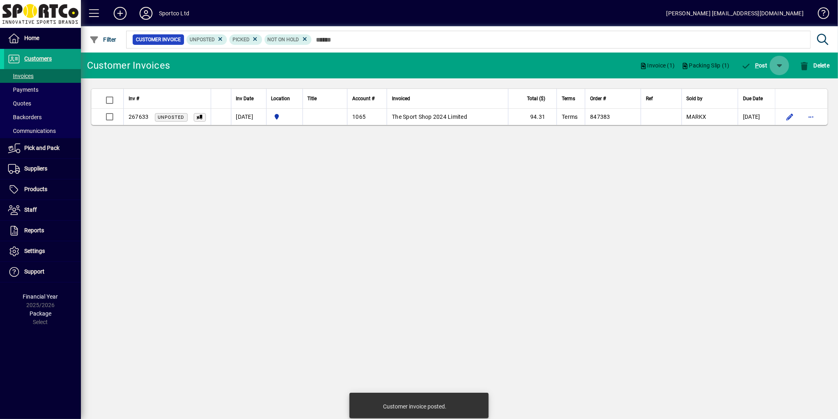
click at [780, 70] on span "button" at bounding box center [779, 65] width 19 height 19
click at [774, 90] on span "button" at bounding box center [756, 86] width 52 height 19
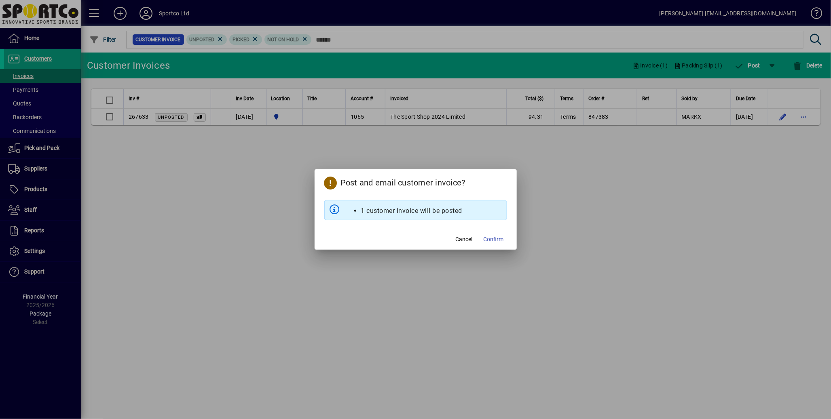
click at [490, 242] on span "Confirm" at bounding box center [494, 239] width 20 height 8
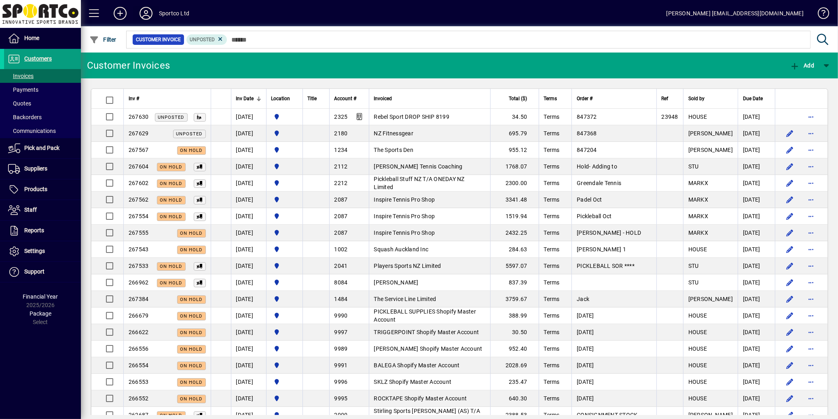
click at [144, 17] on icon at bounding box center [146, 13] width 16 height 13
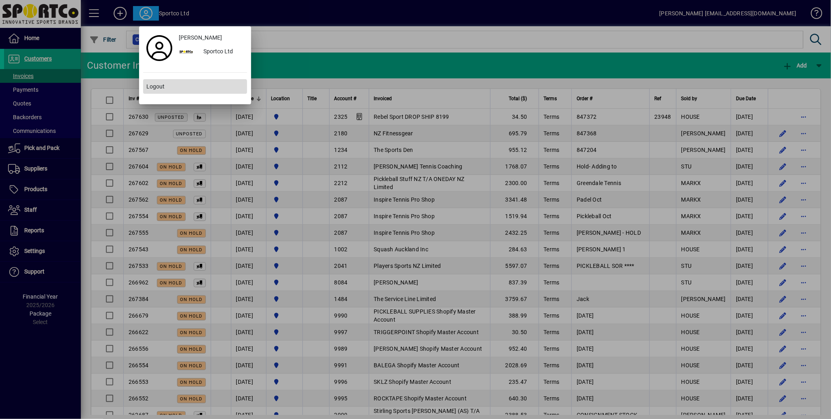
drag, startPoint x: 156, startPoint y: 89, endPoint x: 160, endPoint y: 87, distance: 4.4
click at [157, 89] on span "Logout" at bounding box center [155, 86] width 18 height 8
